Goal: Share content: Share content

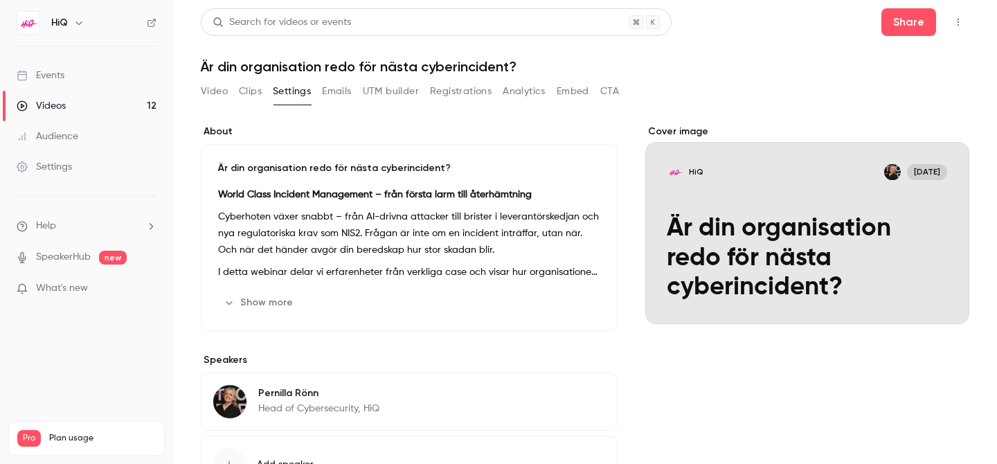
click at [78, 109] on link "Videos 12" at bounding box center [86, 106] width 173 height 30
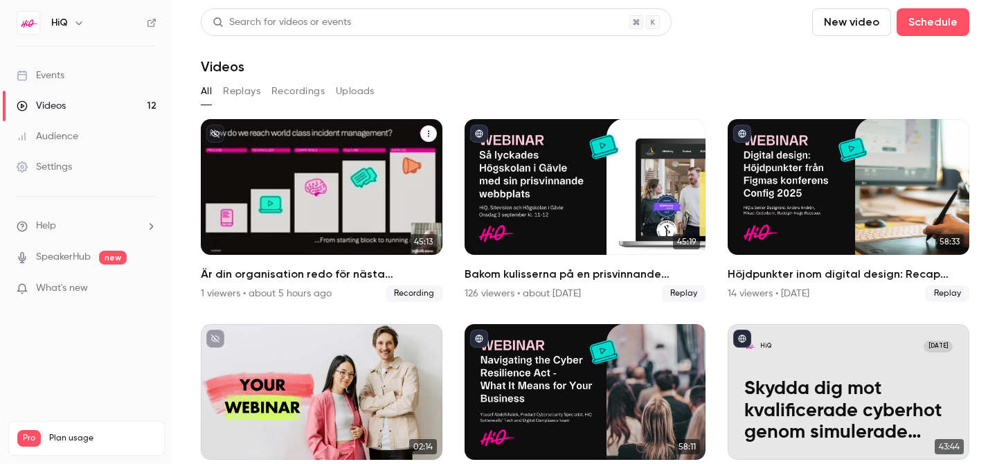
click at [280, 181] on p "Är din organisation redo för nästa cyberincident?" at bounding box center [321, 206] width 209 height 66
click at [335, 153] on div "HiQ Oct 9 Är din organisation redo för nästa cyberincident?" at bounding box center [322, 187] width 242 height 136
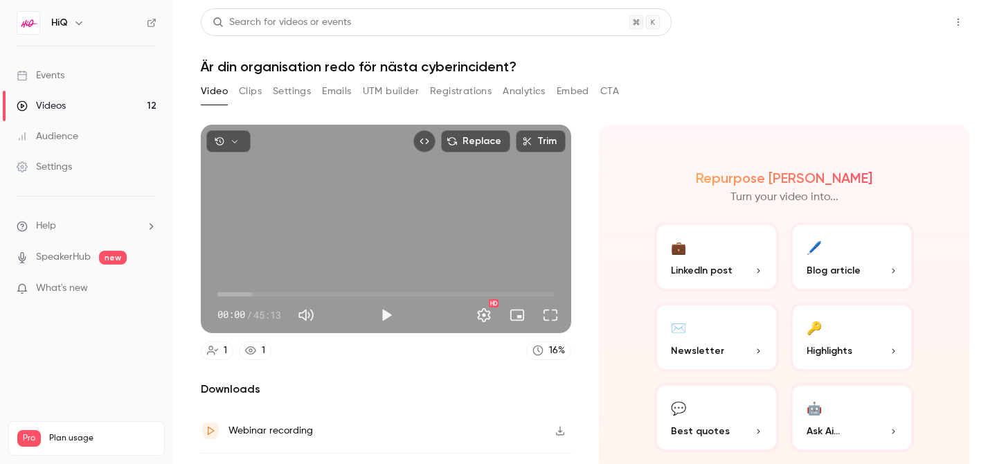
click at [916, 28] on button "Share" at bounding box center [908, 22] width 55 height 28
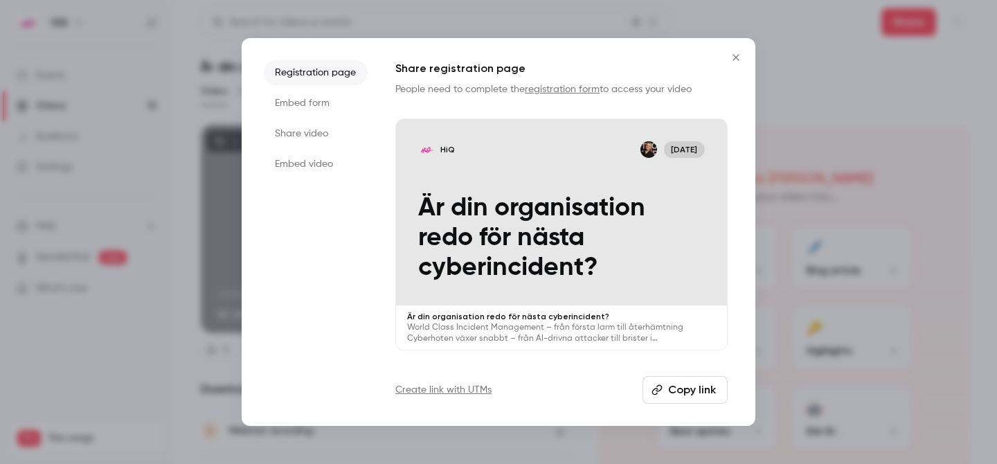
click at [689, 396] on button "Copy link" at bounding box center [684, 390] width 85 height 28
click at [685, 391] on button "Copy link" at bounding box center [684, 390] width 85 height 28
click at [674, 392] on button "Copy link" at bounding box center [684, 390] width 85 height 28
